Goal: Task Accomplishment & Management: Use online tool/utility

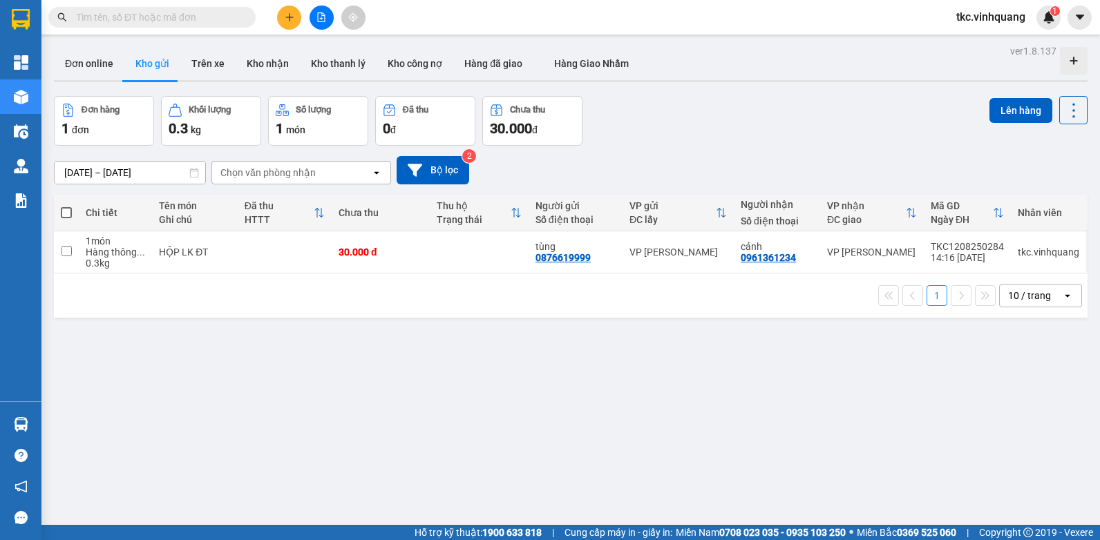
click at [67, 211] on span at bounding box center [66, 212] width 11 height 11
click at [66, 206] on input "checkbox" at bounding box center [66, 206] width 0 height 0
checkbox input "true"
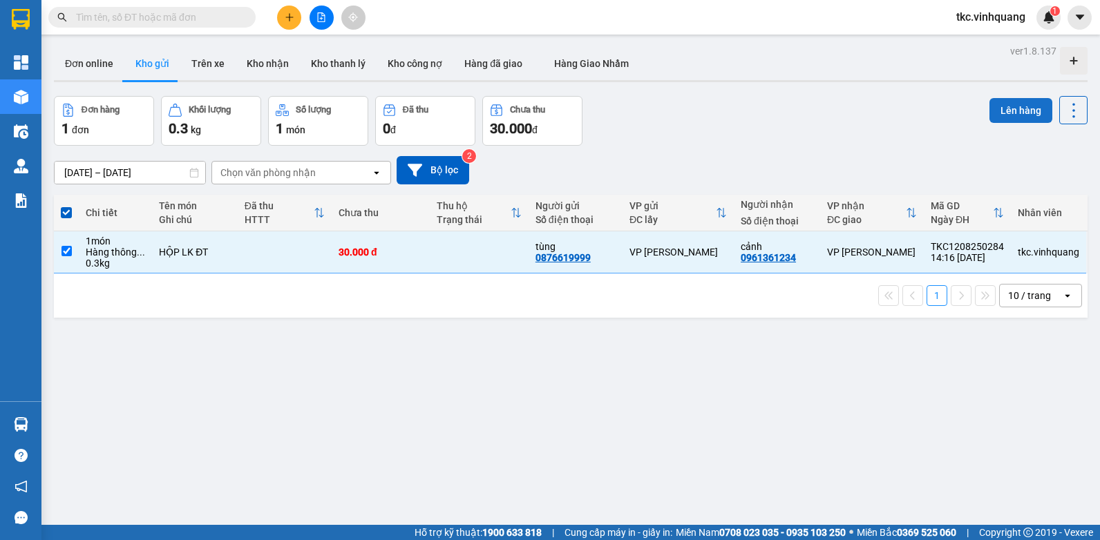
click at [1017, 113] on button "Lên hàng" at bounding box center [1020, 110] width 63 height 25
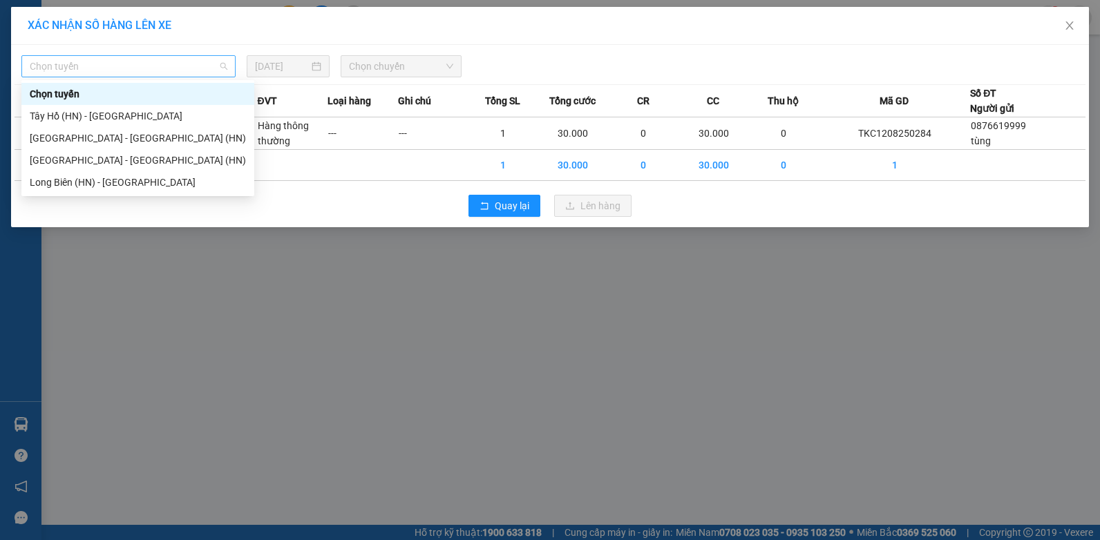
click at [82, 64] on span "Chọn tuyến" at bounding box center [129, 66] width 198 height 21
click at [50, 183] on div "Long Biên (HN) - [GEOGRAPHIC_DATA]" at bounding box center [138, 182] width 216 height 15
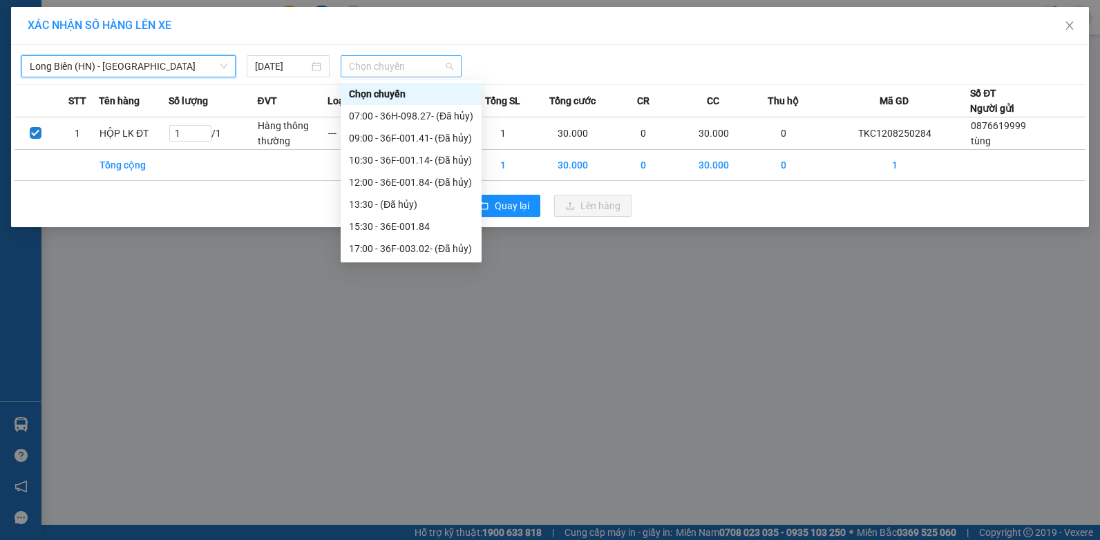
click at [407, 67] on span "Chọn chuyến" at bounding box center [401, 66] width 104 height 21
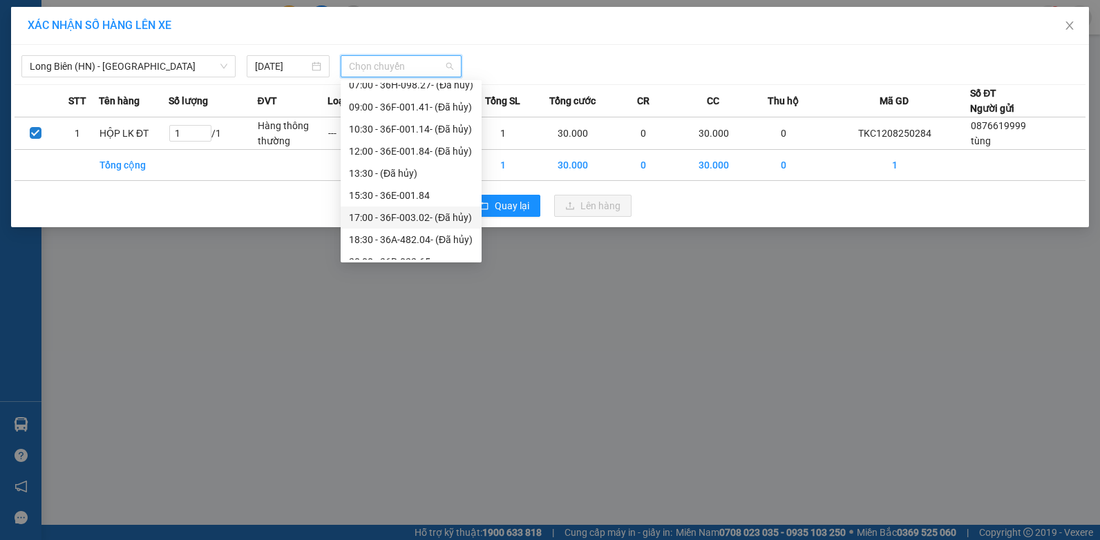
scroll to position [44, 0]
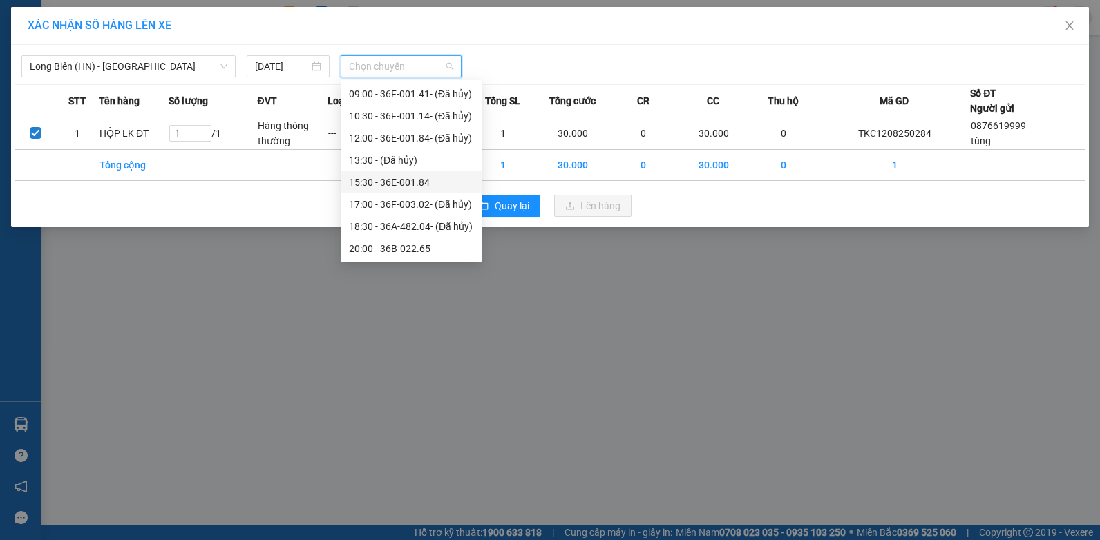
click at [367, 184] on div "15:30 - 36E-001.84" at bounding box center [411, 182] width 124 height 15
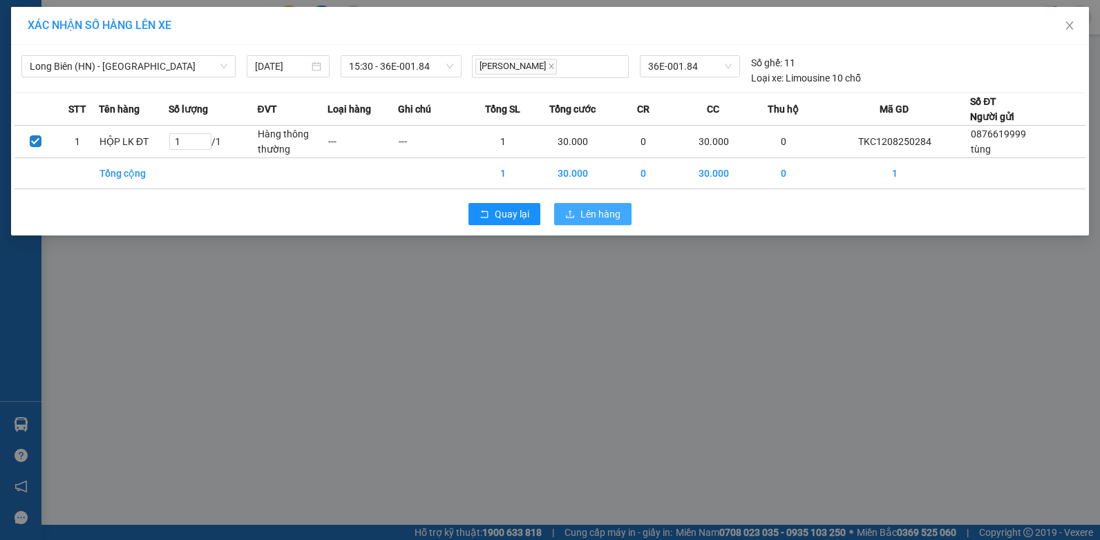
click at [600, 216] on span "Lên hàng" at bounding box center [600, 214] width 40 height 15
